Goal: Information Seeking & Learning: Find specific fact

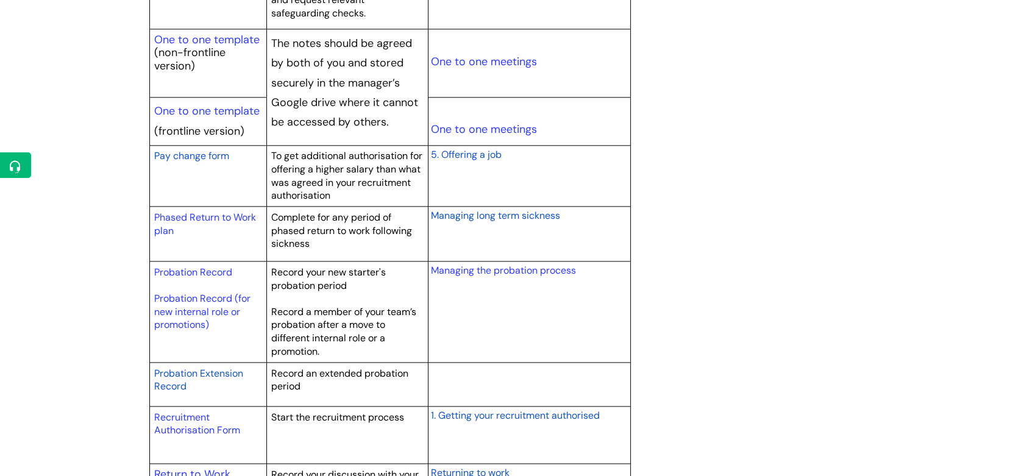
scroll to position [1526, 0]
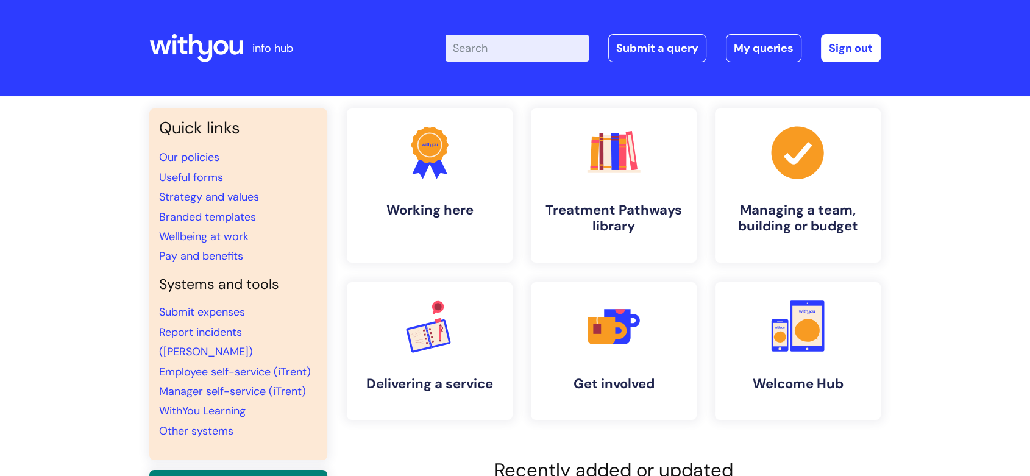
click at [494, 49] on input "Enter your search term here..." at bounding box center [516, 48] width 143 height 27
type input "menopause"
click button "Search" at bounding box center [0, 0] width 0 height 0
